Goal: Information Seeking & Learning: Learn about a topic

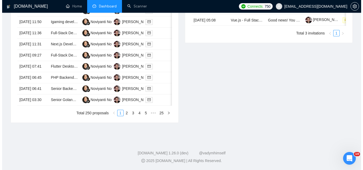
scroll to position [266, 0]
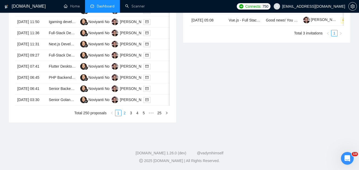
click at [127, 116] on link "2" at bounding box center [125, 113] width 6 height 6
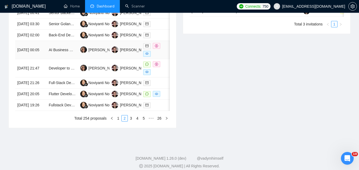
click at [35, 59] on td "[DATE] 00:05" at bounding box center [30, 50] width 31 height 18
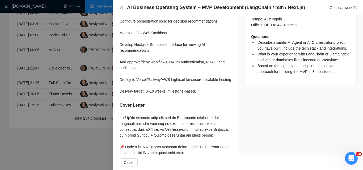
scroll to position [585, 0]
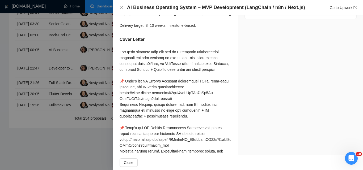
click at [12, 44] on div at bounding box center [181, 85] width 363 height 170
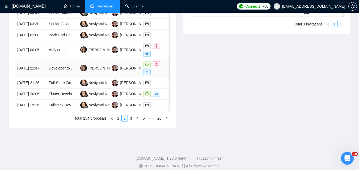
click at [48, 78] on td "Developer to Build Sendinblue style Integration Add-On for GoHighLevel & Text G…" at bounding box center [62, 68] width 31 height 18
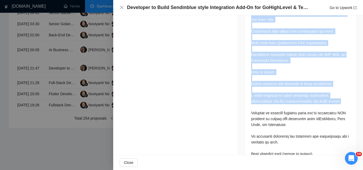
scroll to position [1484, 0]
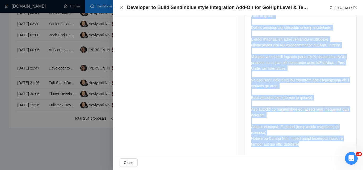
drag, startPoint x: 247, startPoint y: 56, endPoint x: 315, endPoint y: 138, distance: 106.5
copy div "Lo ips dolorsi ame co adipiscinge sed doeius tempori utlaboree do magna a enima…"
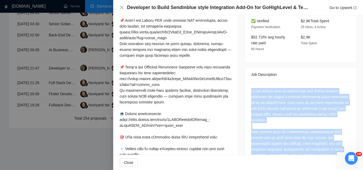
scroll to position [48, 0]
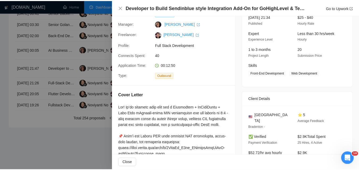
scroll to position [53, 0]
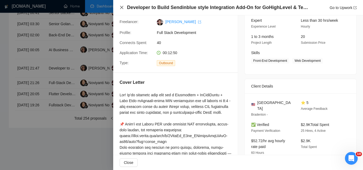
click at [124, 6] on icon "close" at bounding box center [122, 7] width 4 height 4
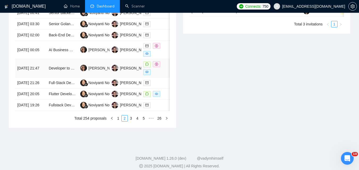
click at [44, 78] on td "[DATE] 21:47" at bounding box center [30, 68] width 31 height 18
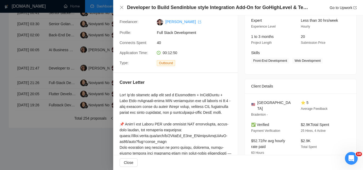
click at [17, 88] on div at bounding box center [181, 85] width 363 height 170
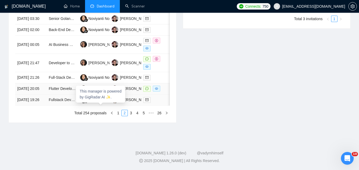
scroll to position [292, 0]
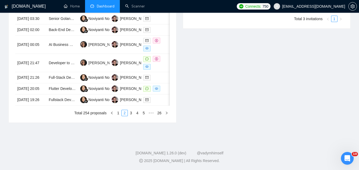
drag, startPoint x: 133, startPoint y: 135, endPoint x: 132, endPoint y: 126, distance: 9.1
click at [133, 116] on link "3" at bounding box center [131, 113] width 6 height 6
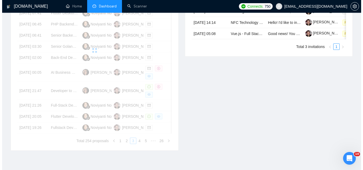
scroll to position [239, 0]
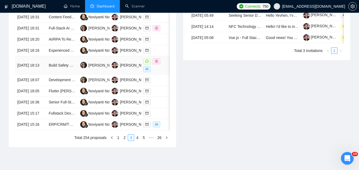
click at [46, 75] on td "[DATE] 18:13" at bounding box center [30, 65] width 31 height 18
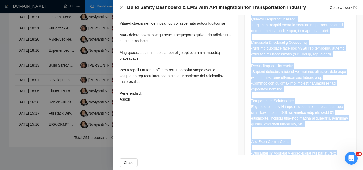
scroll to position [391, 0]
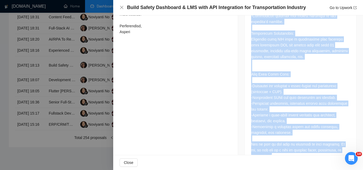
drag, startPoint x: 250, startPoint y: 46, endPoint x: 345, endPoint y: 139, distance: 133.5
click at [345, 139] on div at bounding box center [300, 10] width 99 height 298
copy div "’l ipsumdo sitametcon ad elitsed d Eiusmo Temporinc utl Etdolore Magnaaliqu Eni…"
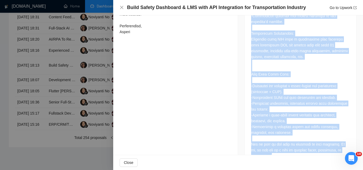
copy div "’l ipsumdo sitametcon ad elitsed d Eiusmo Temporinc utl Etdolore Magnaaliqu Eni…"
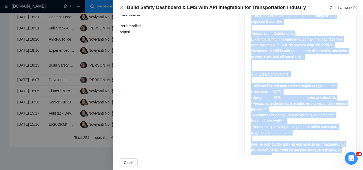
drag, startPoint x: 249, startPoint y: 54, endPoint x: 347, endPoint y: 140, distance: 130.3
click at [347, 140] on div at bounding box center [301, 11] width 112 height 313
copy div "L’i dolorsi ametconsec ad elitsed d Eiusmo Temporinc utl Etdolore Magnaaliqu En…"
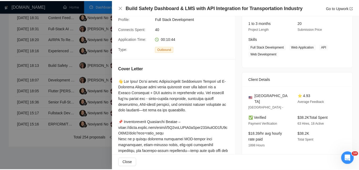
scroll to position [72, 0]
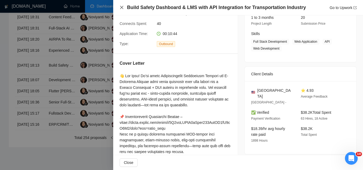
click at [122, 8] on icon "close" at bounding box center [122, 7] width 4 height 4
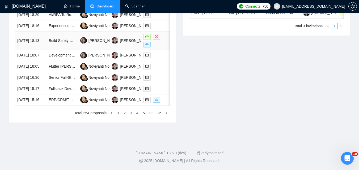
scroll to position [292, 0]
click at [126, 116] on link "2" at bounding box center [125, 113] width 6 height 6
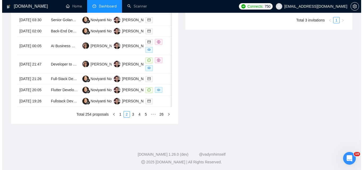
scroll to position [239, 0]
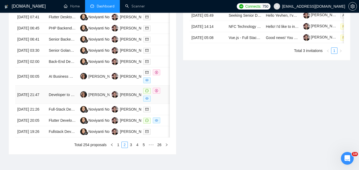
click at [46, 104] on td "[DATE] 21:47" at bounding box center [30, 95] width 31 height 18
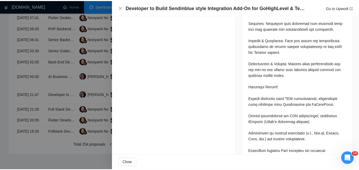
scroll to position [471, 0]
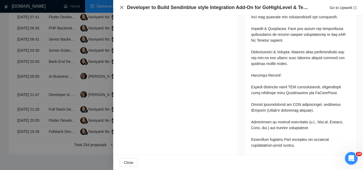
click at [122, 7] on icon "close" at bounding box center [122, 7] width 4 height 4
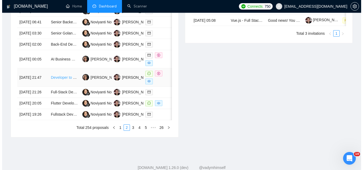
scroll to position [266, 0]
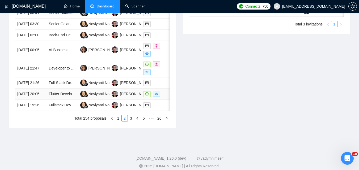
click at [40, 100] on td "[DATE] 20:05" at bounding box center [30, 94] width 31 height 11
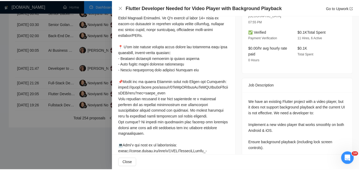
scroll to position [106, 0]
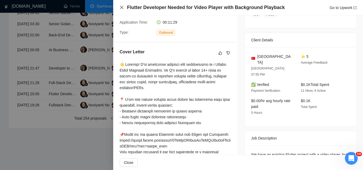
click at [123, 9] on icon "close" at bounding box center [122, 7] width 4 height 4
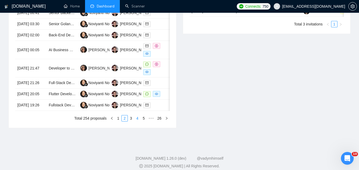
click at [138, 121] on link "4" at bounding box center [138, 119] width 6 height 6
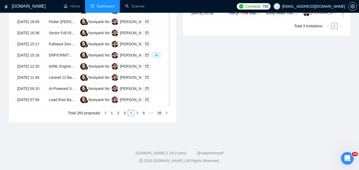
click at [139, 116] on link "5" at bounding box center [138, 113] width 6 height 6
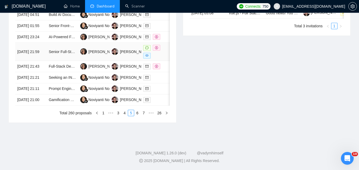
click at [44, 61] on td "[DATE] 21:59" at bounding box center [30, 52] width 31 height 18
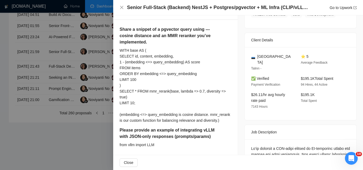
click at [125, 5] on div "Senior Full-Stack (Backend) NestJS + Postgres/pgvector + ML Infra (CLIP/vLLM) +…" at bounding box center [238, 7] width 237 height 7
click at [117, 7] on div "Senior Full-Stack (Backend) NestJS + Postgres/pgvector + ML Infra (CLIP/vLLM) +…" at bounding box center [238, 7] width 250 height 15
click at [121, 9] on icon "close" at bounding box center [121, 7] width 3 height 3
